Goal: Information Seeking & Learning: Learn about a topic

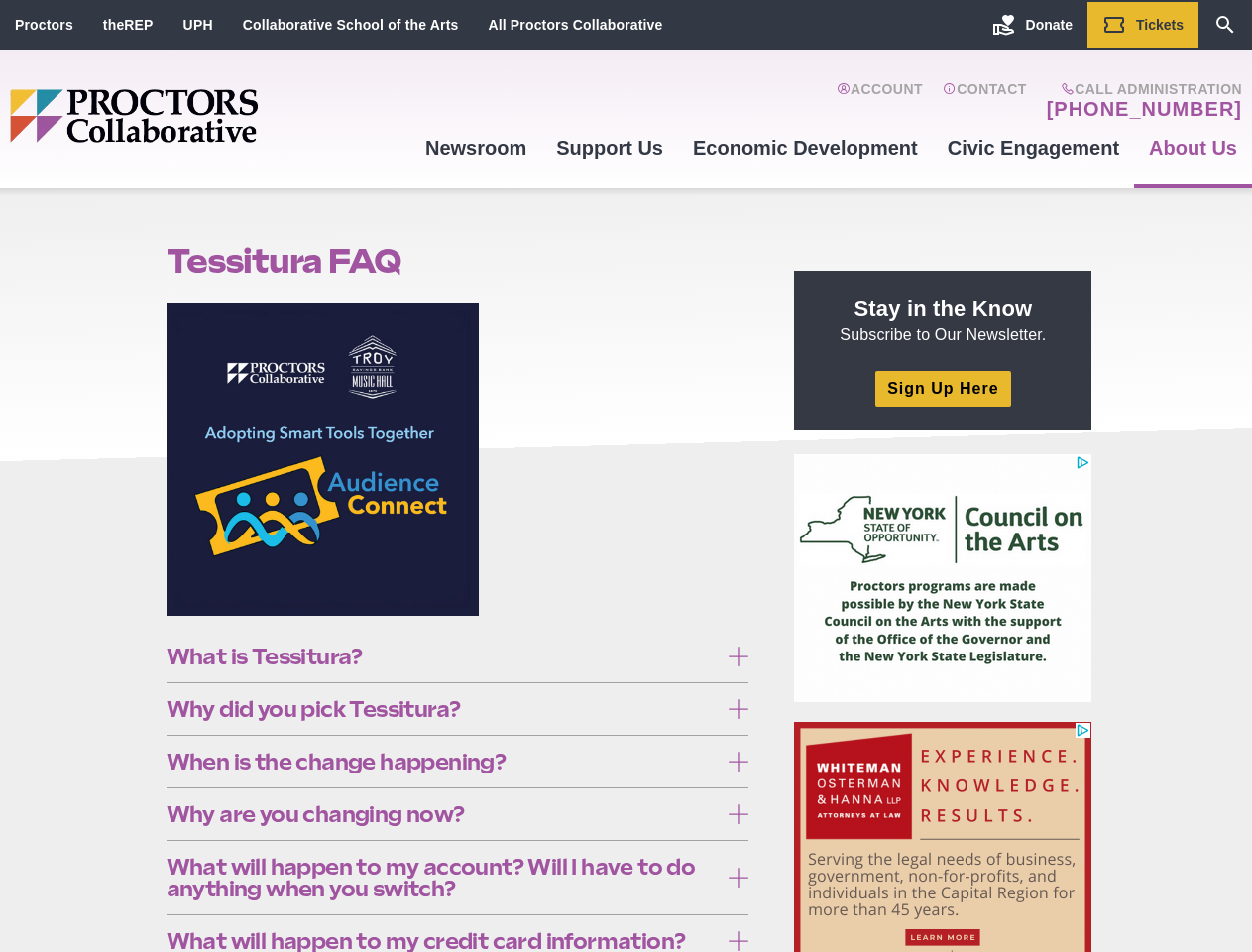
click at [626, 476] on figure at bounding box center [458, 467] width 583 height 327
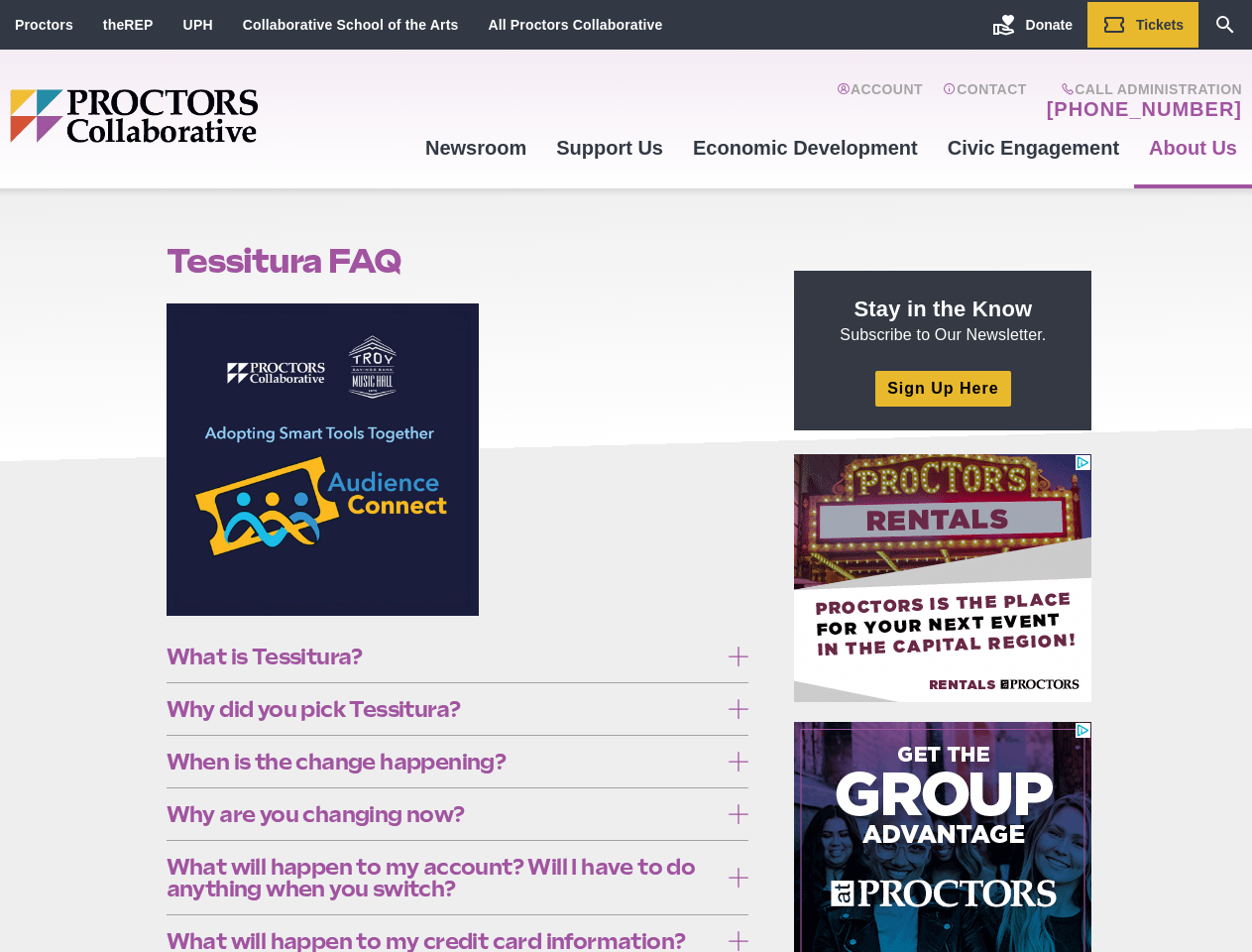
click at [626, 476] on figure at bounding box center [458, 467] width 583 height 327
